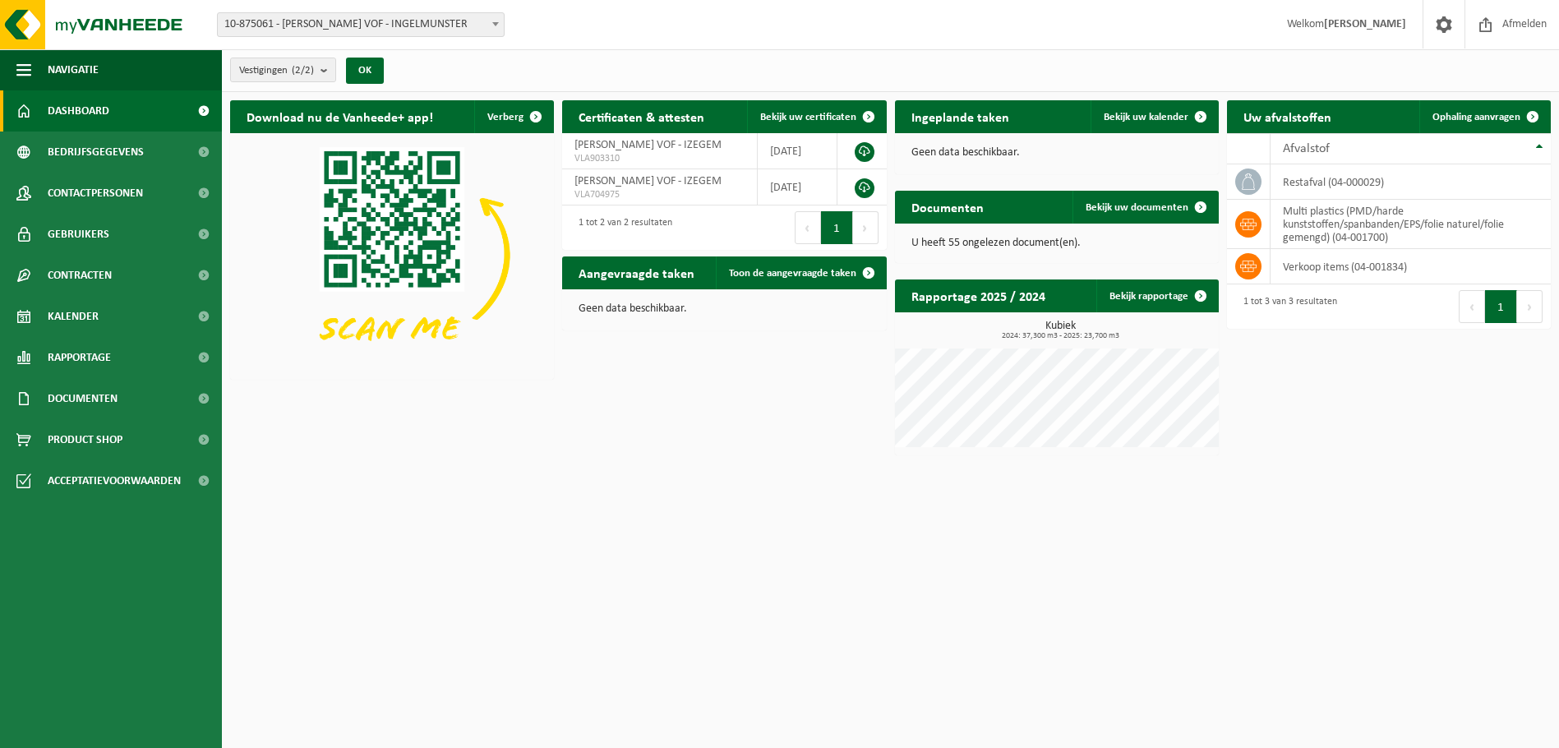
drag, startPoint x: 1499, startPoint y: 114, endPoint x: 469, endPoint y: 526, distance: 1109.4
click at [1499, 114] on span "Ophaling aanvragen" at bounding box center [1476, 117] width 88 height 11
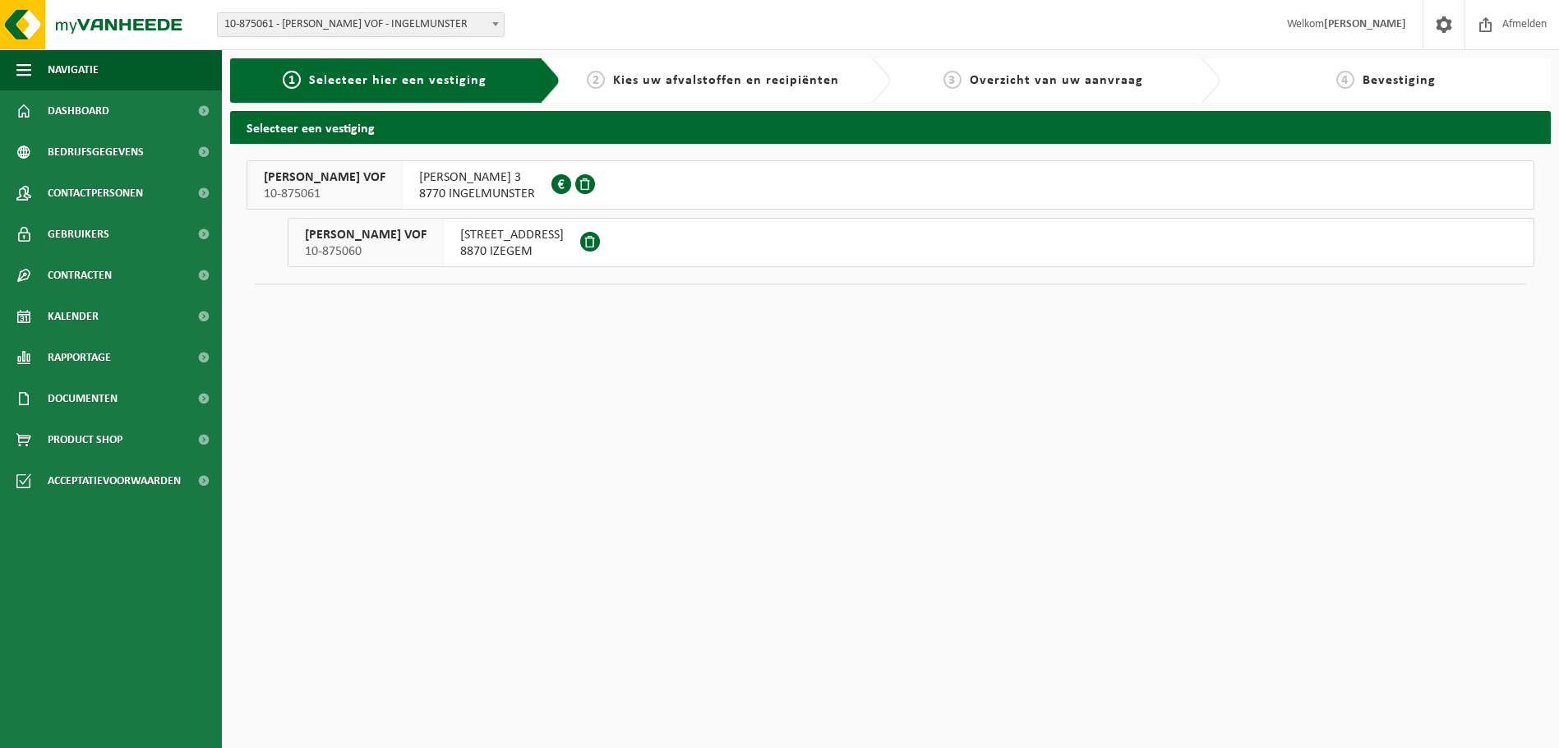
click at [514, 236] on span "NOORDKAAI 25A" at bounding box center [512, 235] width 104 height 16
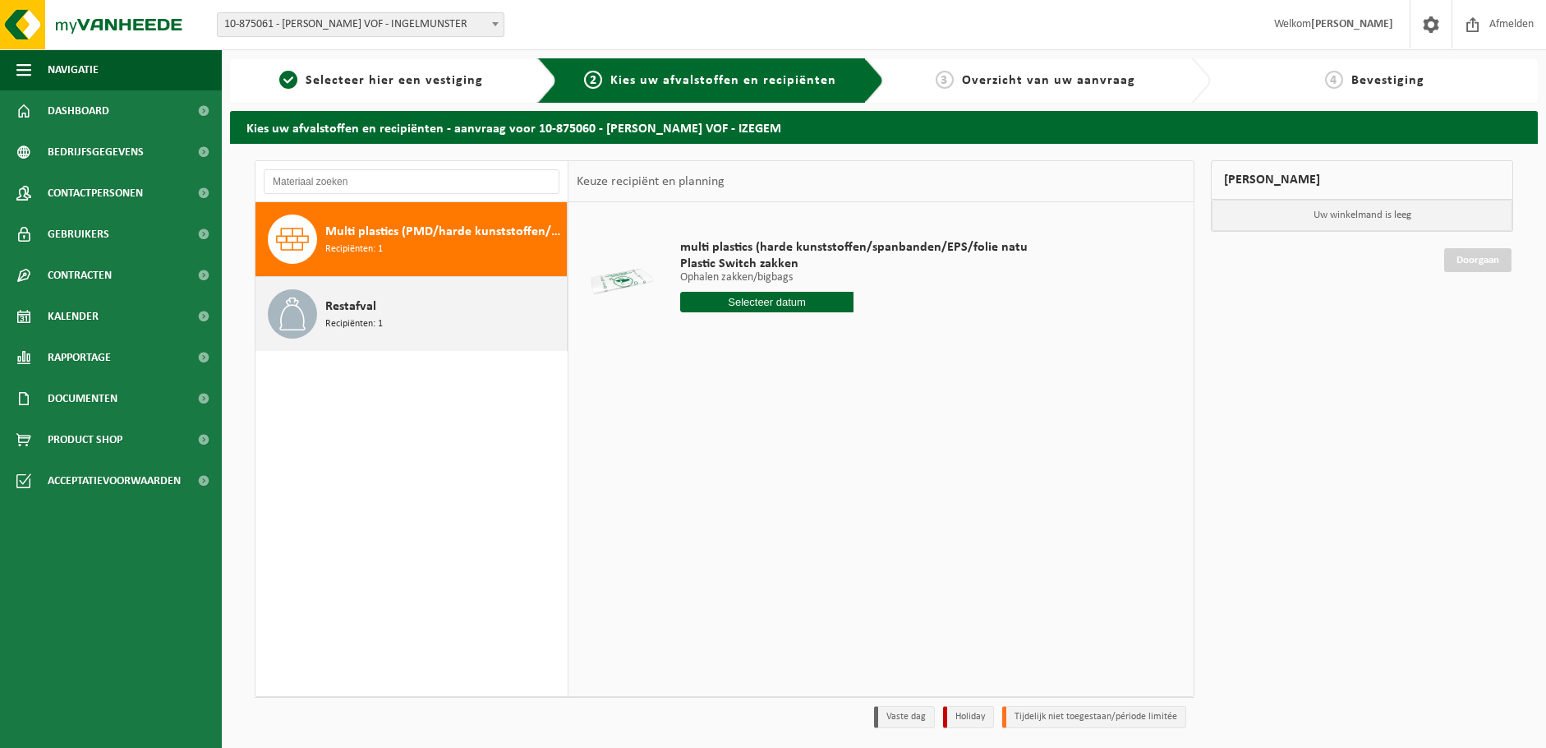
click at [350, 316] on span "Recipiënten: 1" at bounding box center [354, 324] width 58 height 16
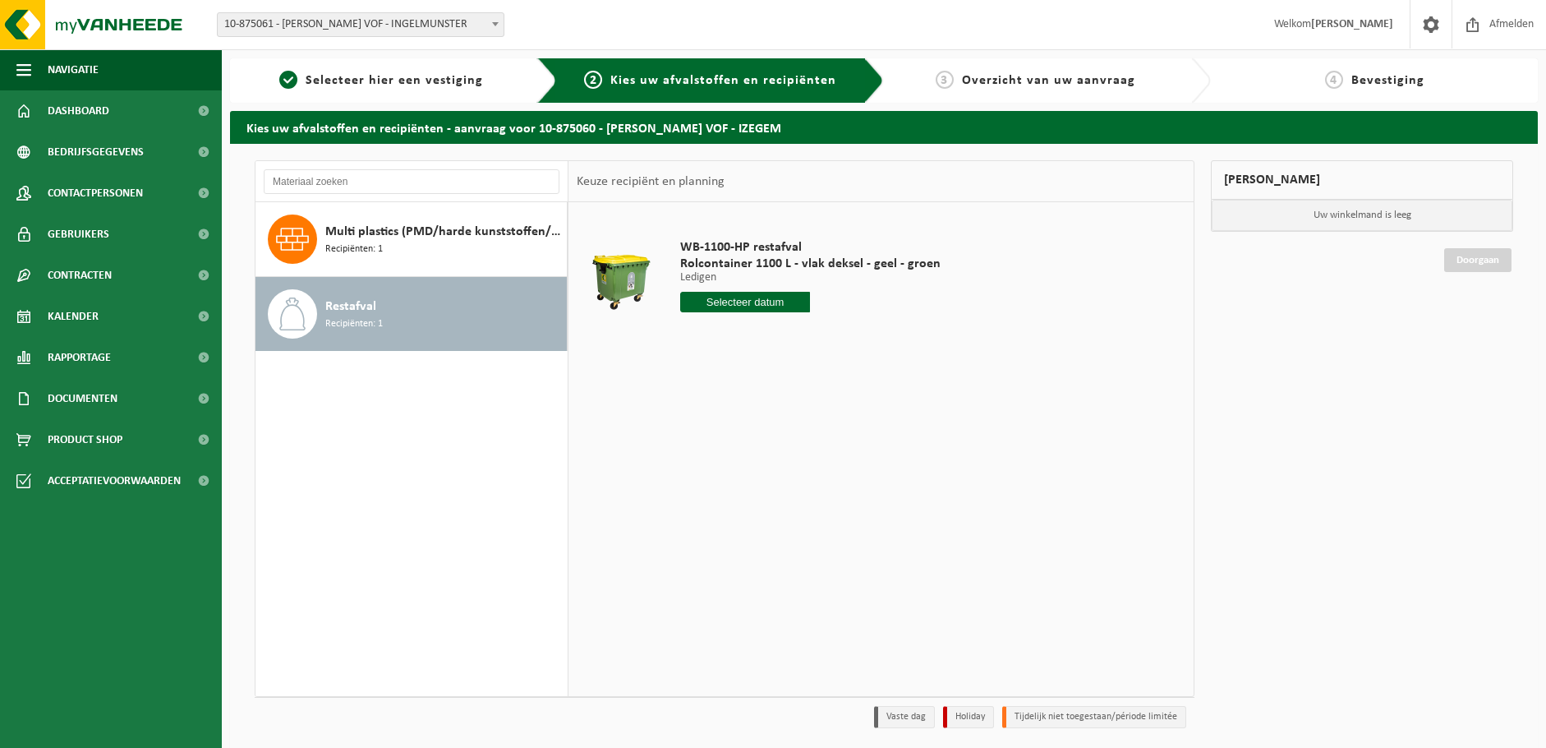
click at [749, 302] on input "text" at bounding box center [745, 302] width 131 height 21
click at [694, 478] on div "18" at bounding box center [695, 474] width 29 height 26
type input "Van 2025-08-18"
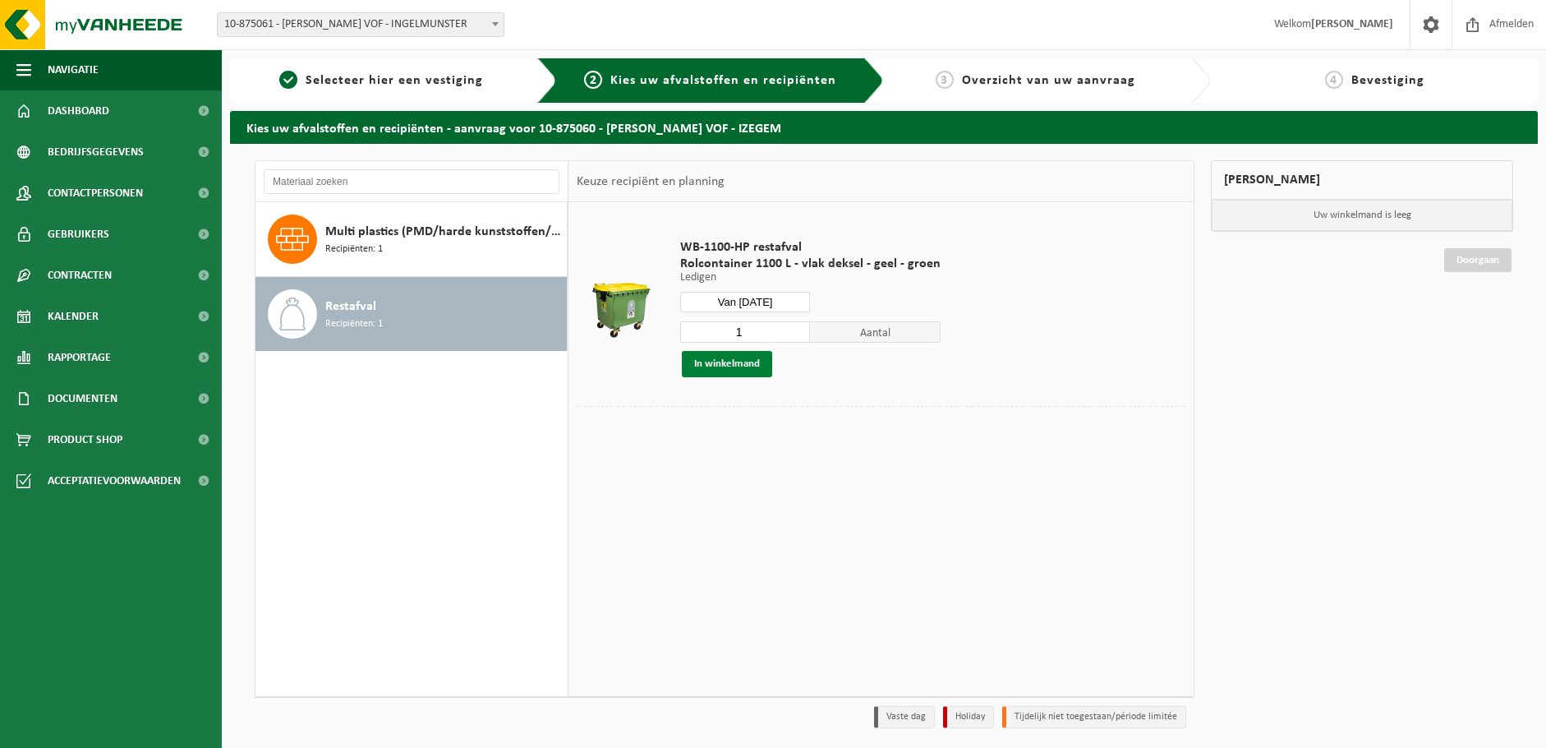
drag, startPoint x: 733, startPoint y: 361, endPoint x: 750, endPoint y: 385, distance: 30.1
click at [733, 361] on button "In winkelmand" at bounding box center [727, 364] width 90 height 26
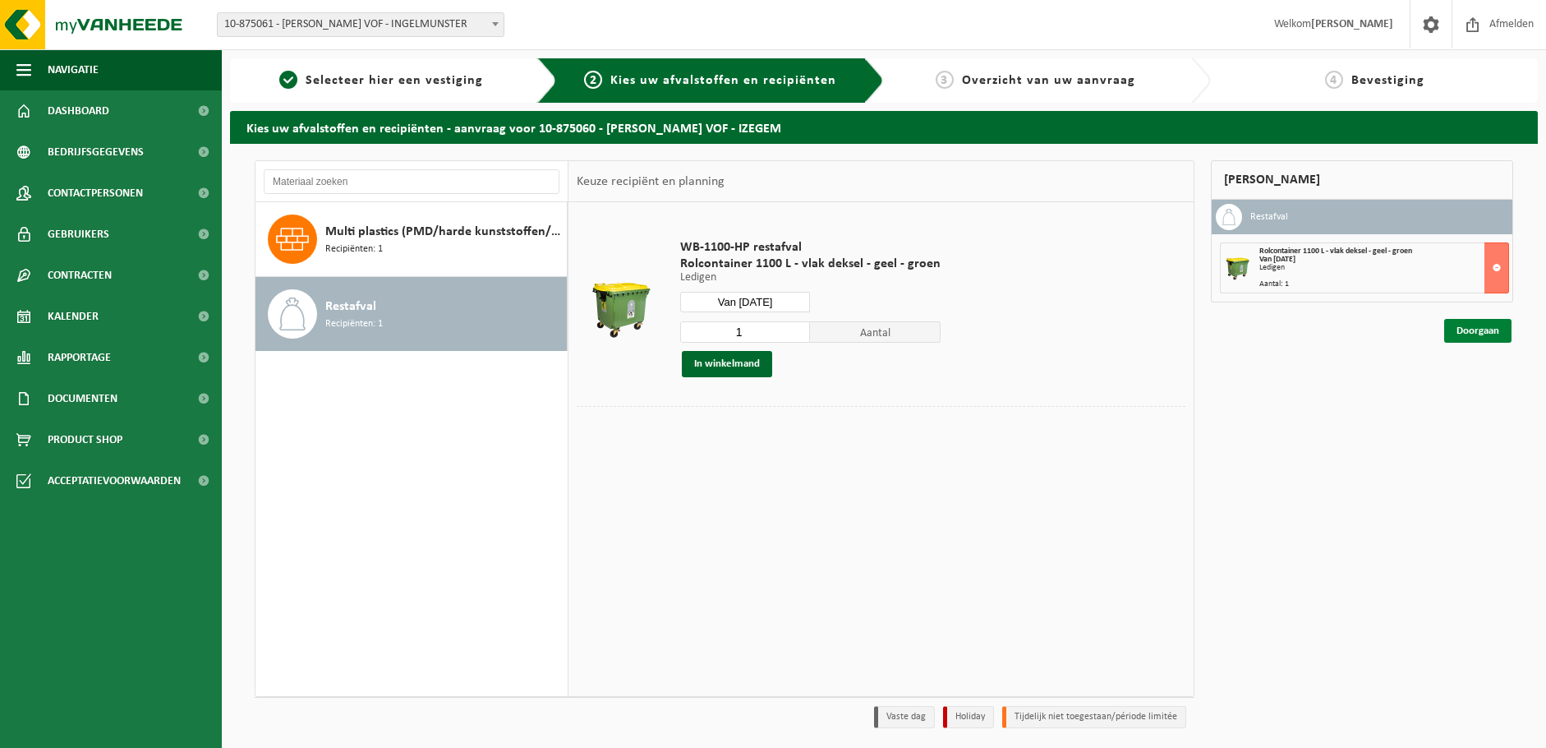
click at [1481, 329] on link "Doorgaan" at bounding box center [1477, 331] width 67 height 24
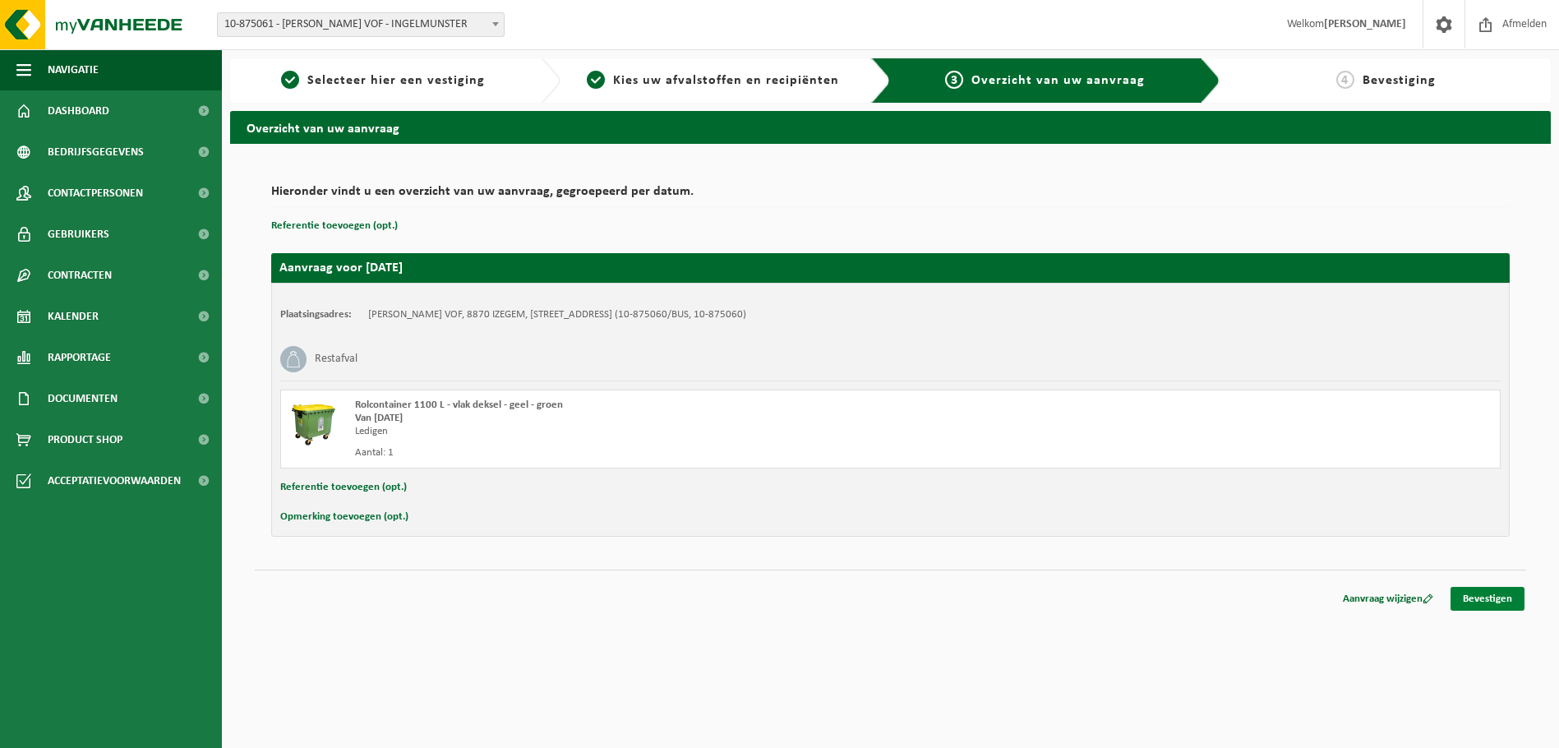
click at [1491, 602] on link "Bevestigen" at bounding box center [1487, 599] width 74 height 24
